Goal: Task Accomplishment & Management: Use online tool/utility

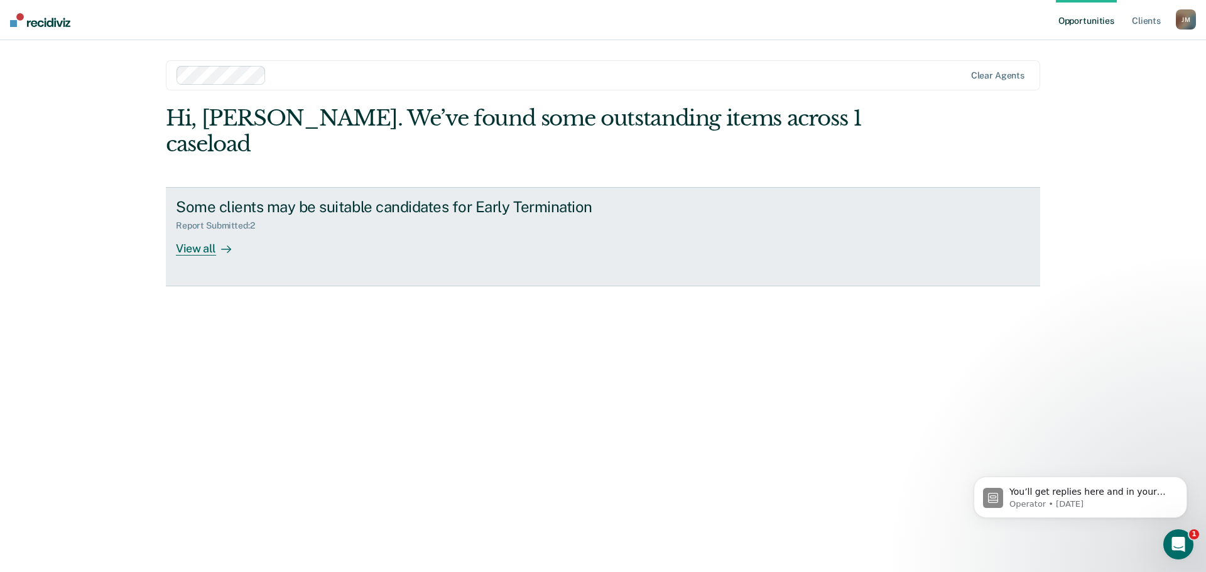
click at [193, 231] on div "View all" at bounding box center [211, 243] width 70 height 24
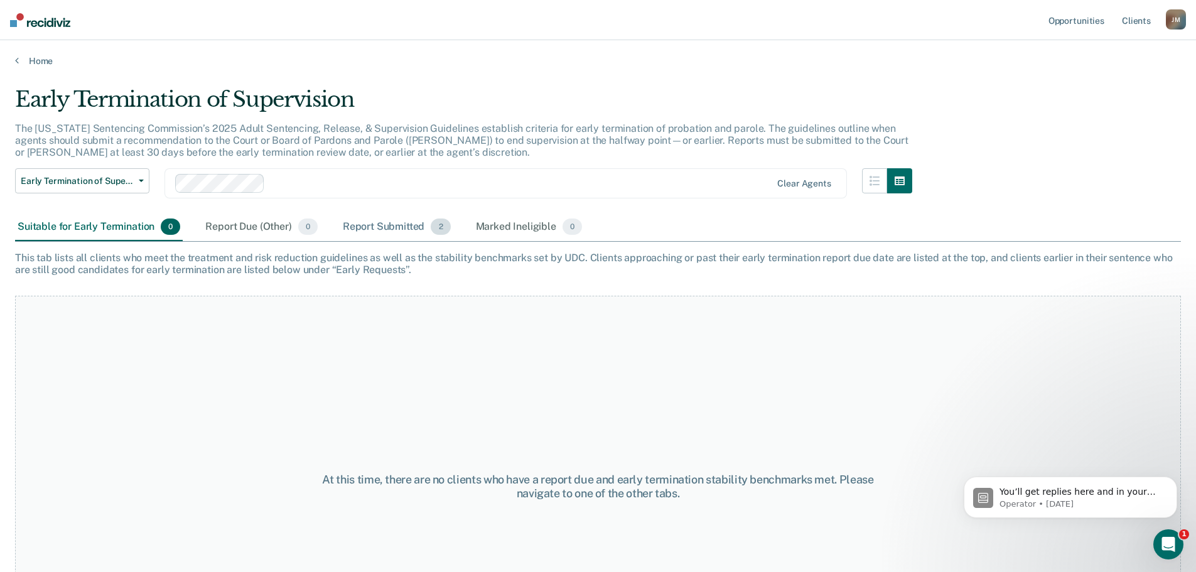
click at [409, 232] on div "Report Submitted 2" at bounding box center [396, 228] width 113 height 28
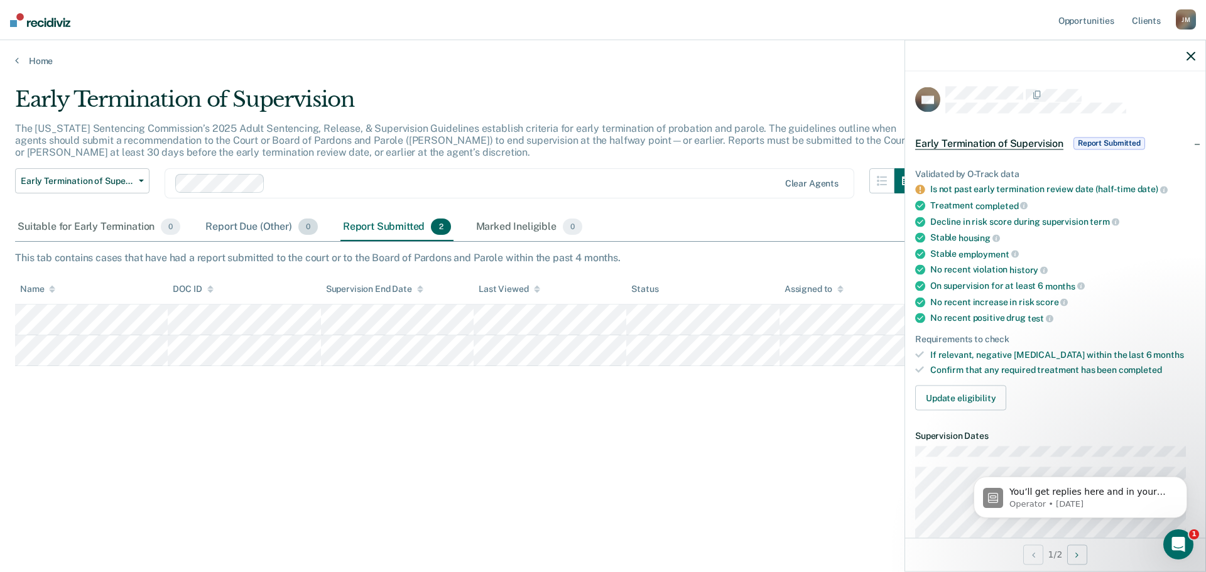
click at [258, 226] on div "Report Due (Other) 0" at bounding box center [261, 228] width 117 height 28
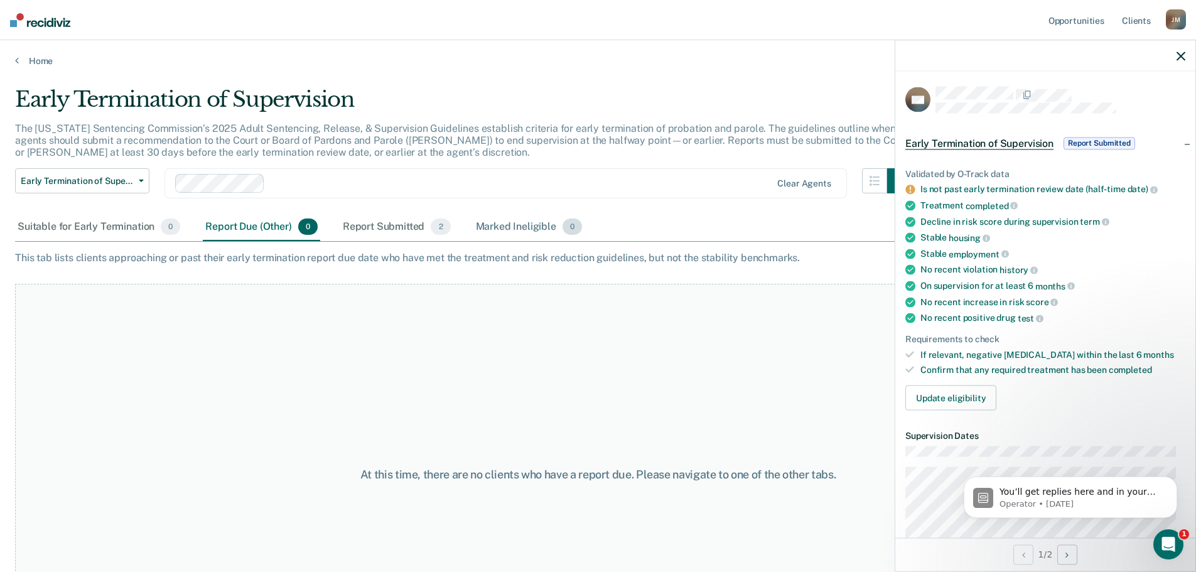
click at [511, 224] on div "Marked Ineligible 0" at bounding box center [529, 228] width 112 height 28
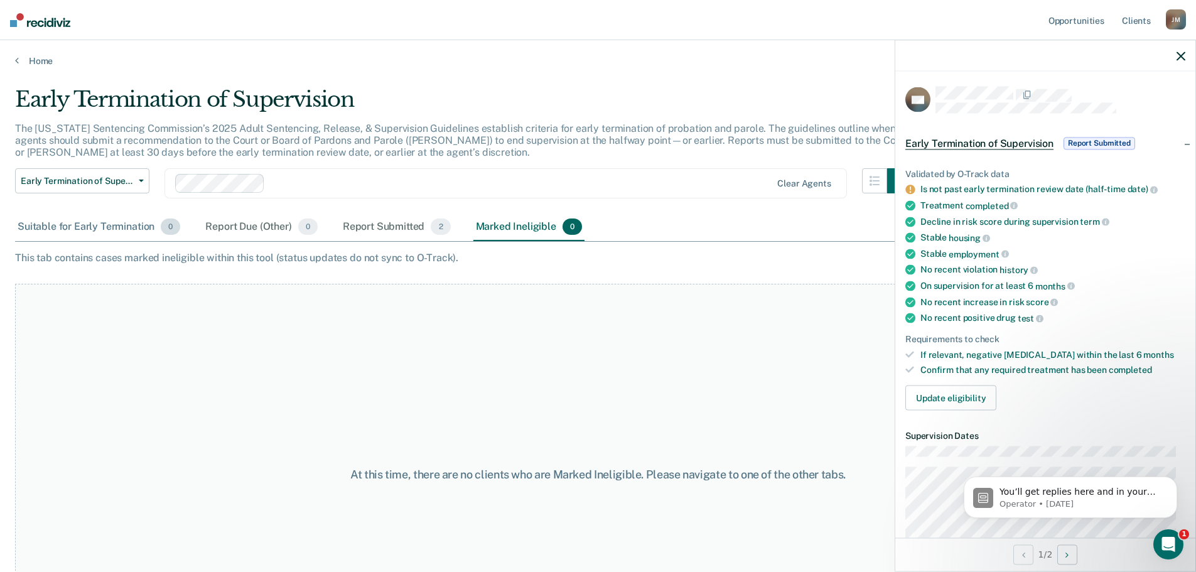
click at [134, 225] on div "Suitable for Early Termination 0" at bounding box center [99, 228] width 168 height 28
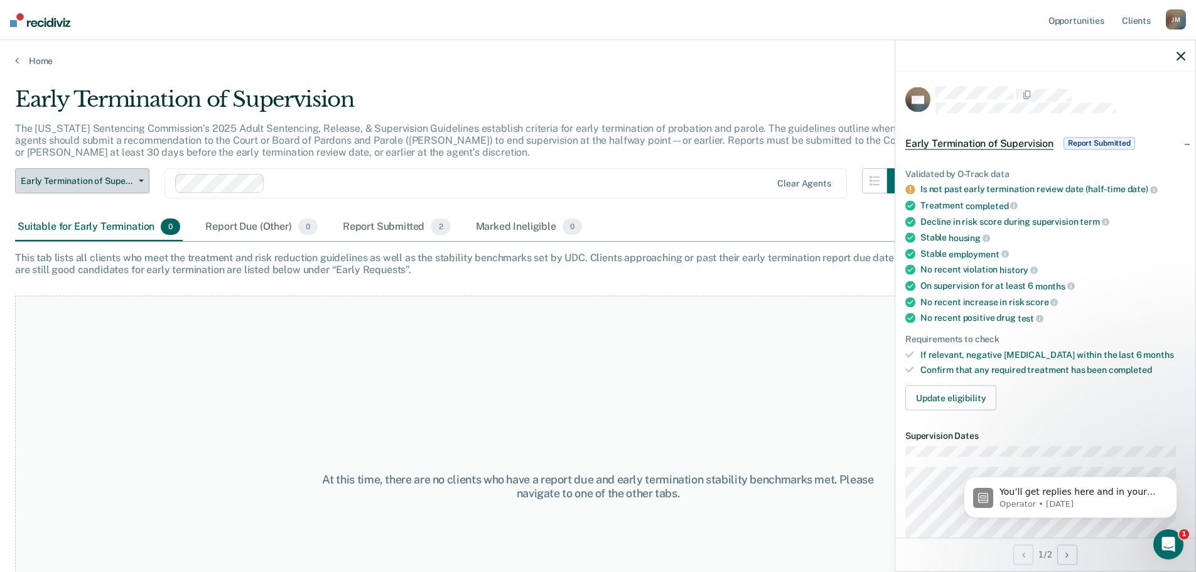
click at [109, 181] on span "Early Termination of Supervision" at bounding box center [77, 181] width 113 height 11
click at [343, 189] on div at bounding box center [521, 183] width 502 height 14
click at [679, 445] on div "At this time, there are no clients who have a report due and early termination …" at bounding box center [598, 486] width 1166 height 381
click at [245, 221] on div "Report Due (Other) 0" at bounding box center [261, 228] width 117 height 28
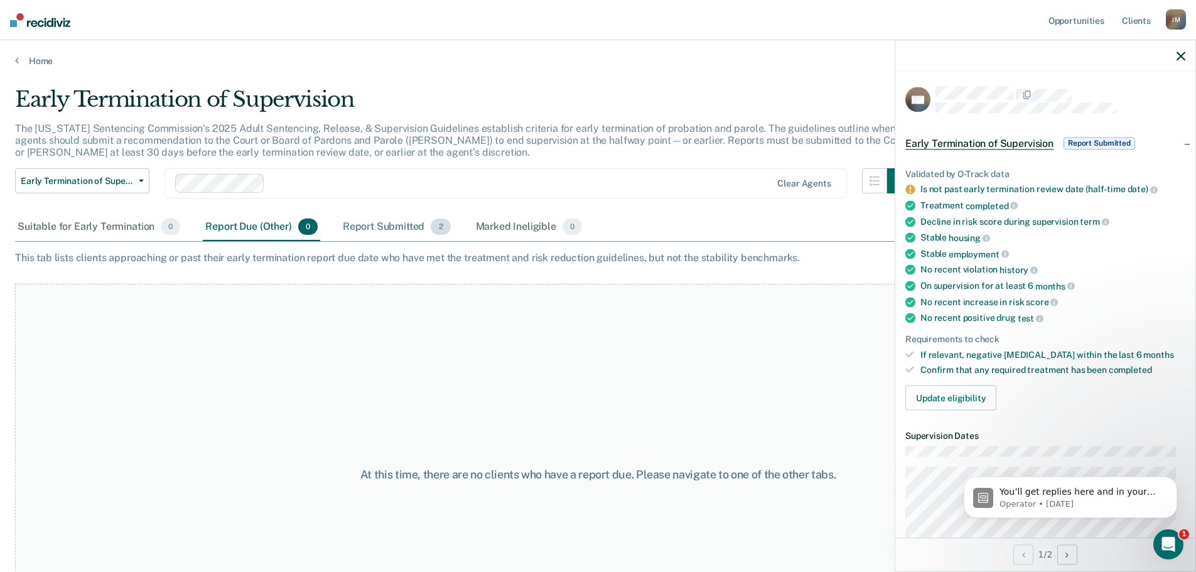
click at [370, 229] on div "Report Submitted 2" at bounding box center [396, 228] width 113 height 28
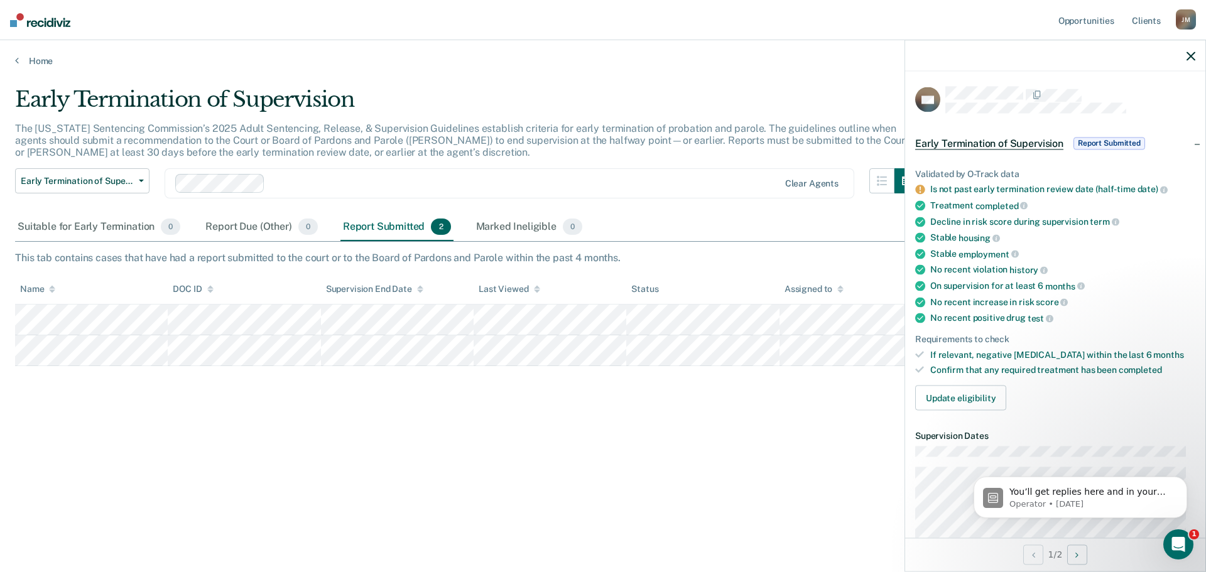
click at [1191, 53] on icon "button" at bounding box center [1190, 55] width 9 height 9
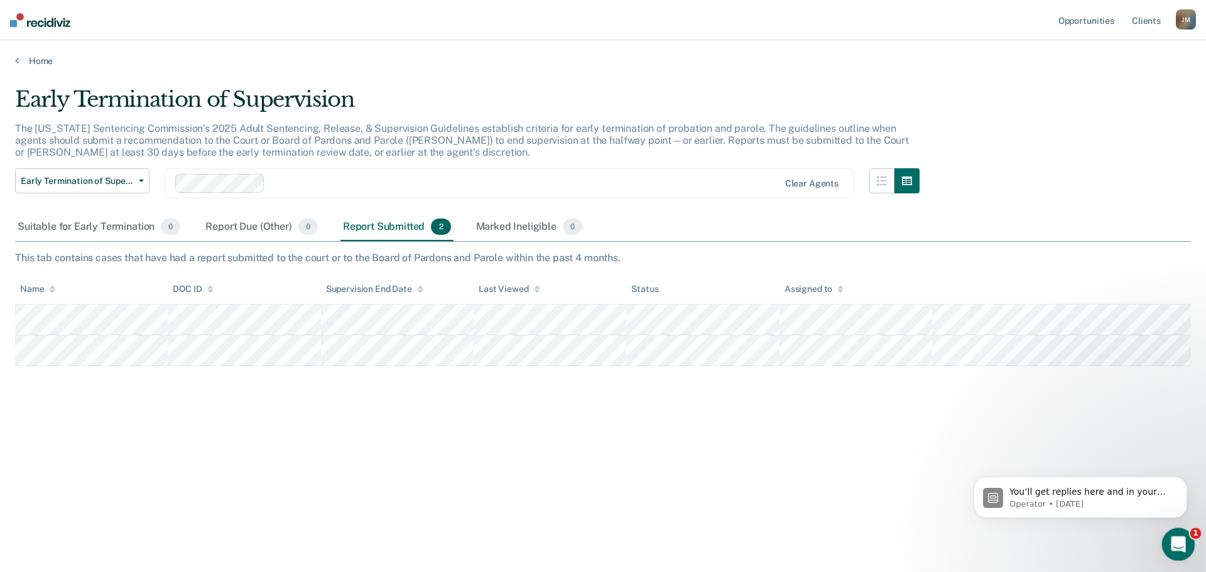
click at [1184, 539] on icon "Open Intercom Messenger" at bounding box center [1176, 543] width 21 height 21
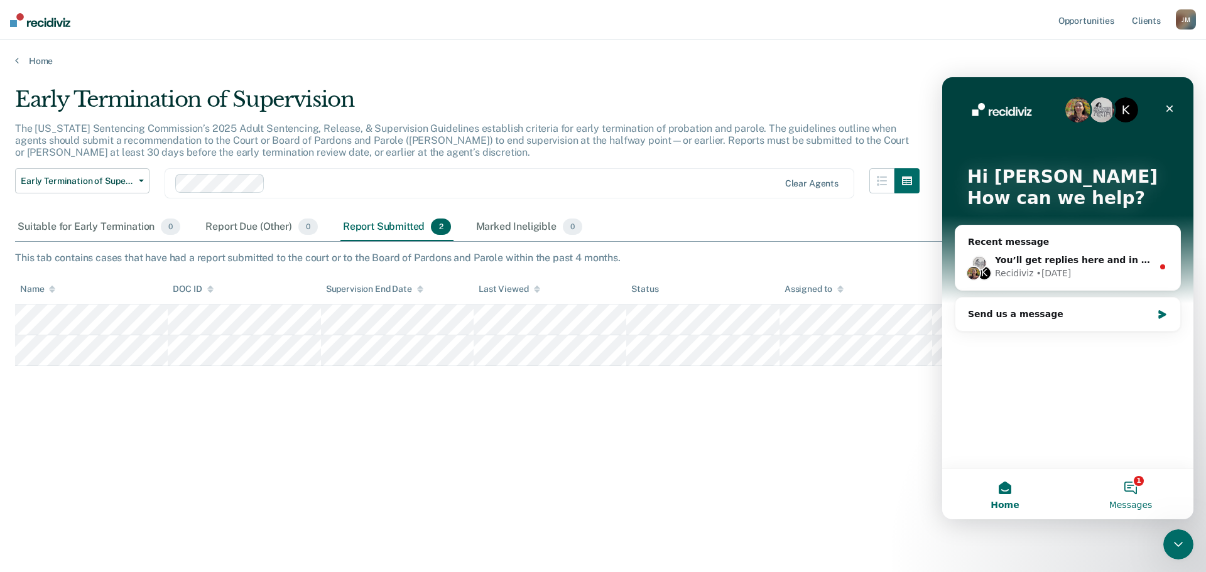
click at [1135, 484] on button "1 Messages" at bounding box center [1131, 494] width 126 height 50
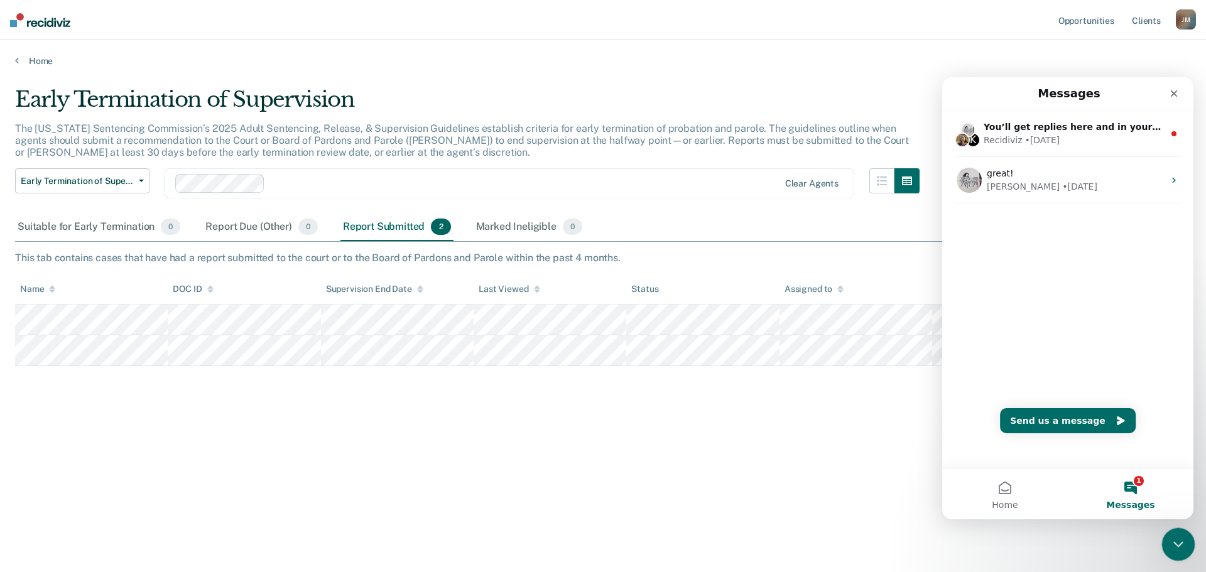
click at [1177, 549] on icon "Close Intercom Messenger" at bounding box center [1176, 542] width 15 height 15
